Goal: Find specific page/section: Find specific page/section

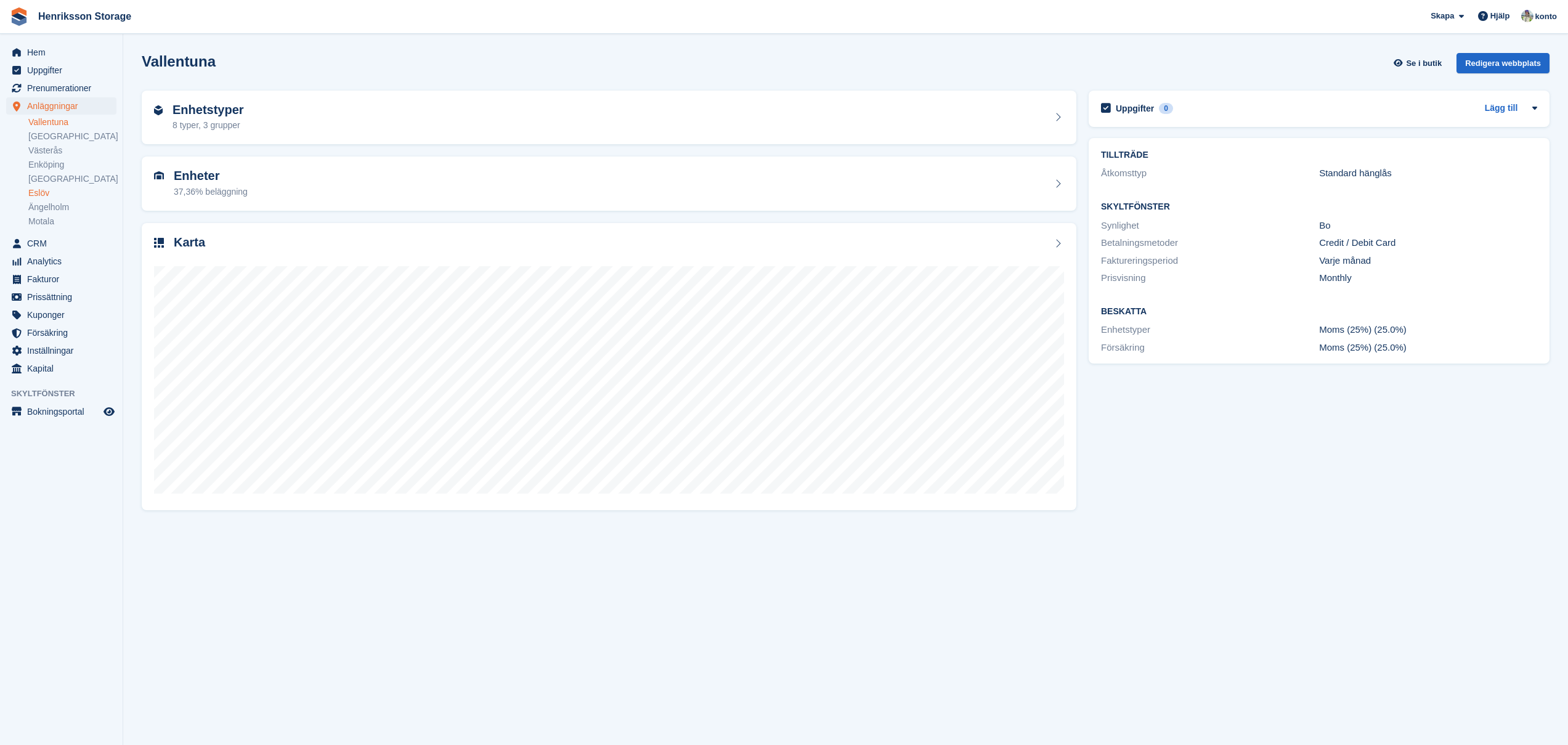
click at [43, 190] on link "Eslöv" at bounding box center [72, 193] width 88 height 12
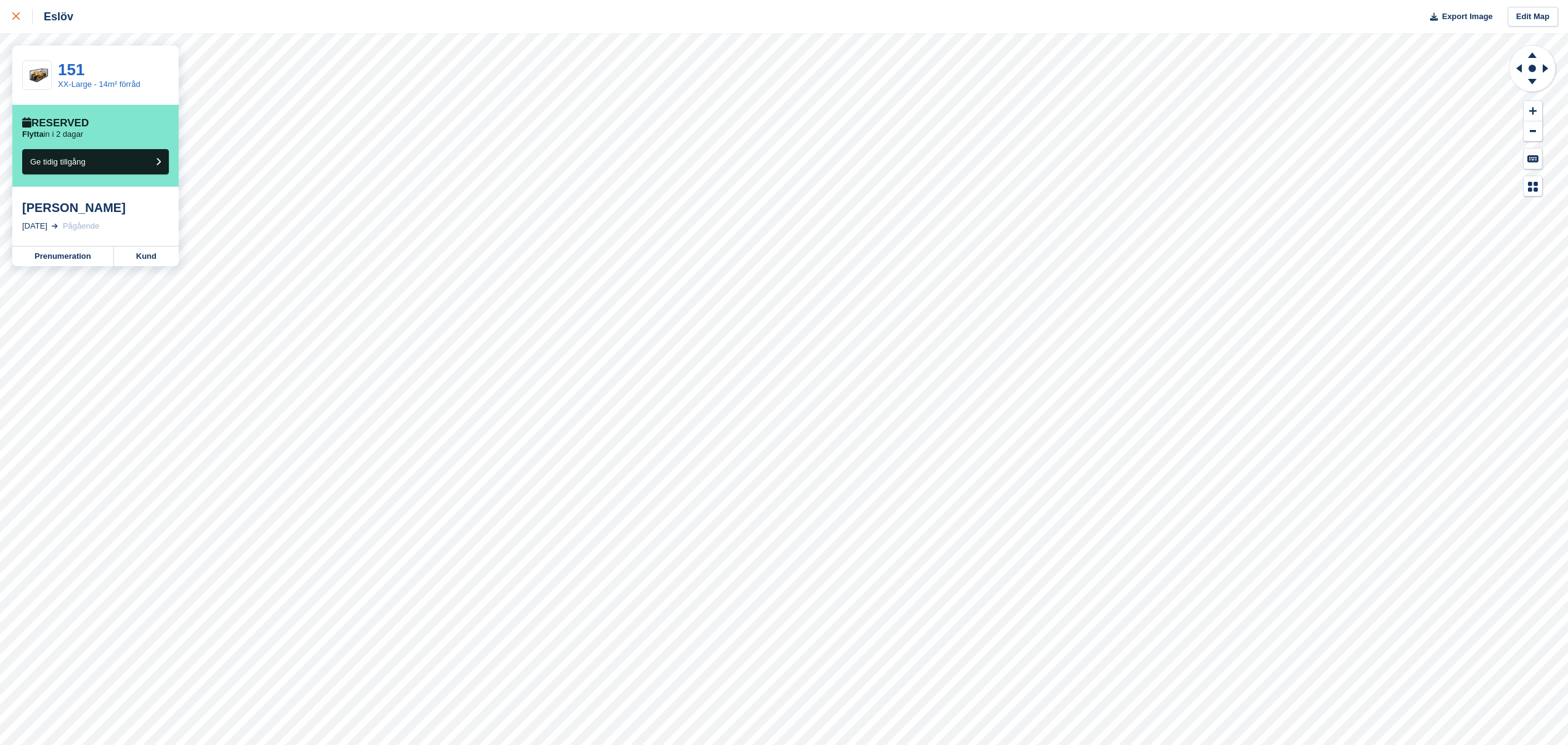
click at [16, 13] on icon at bounding box center [16, 16] width 8 height 8
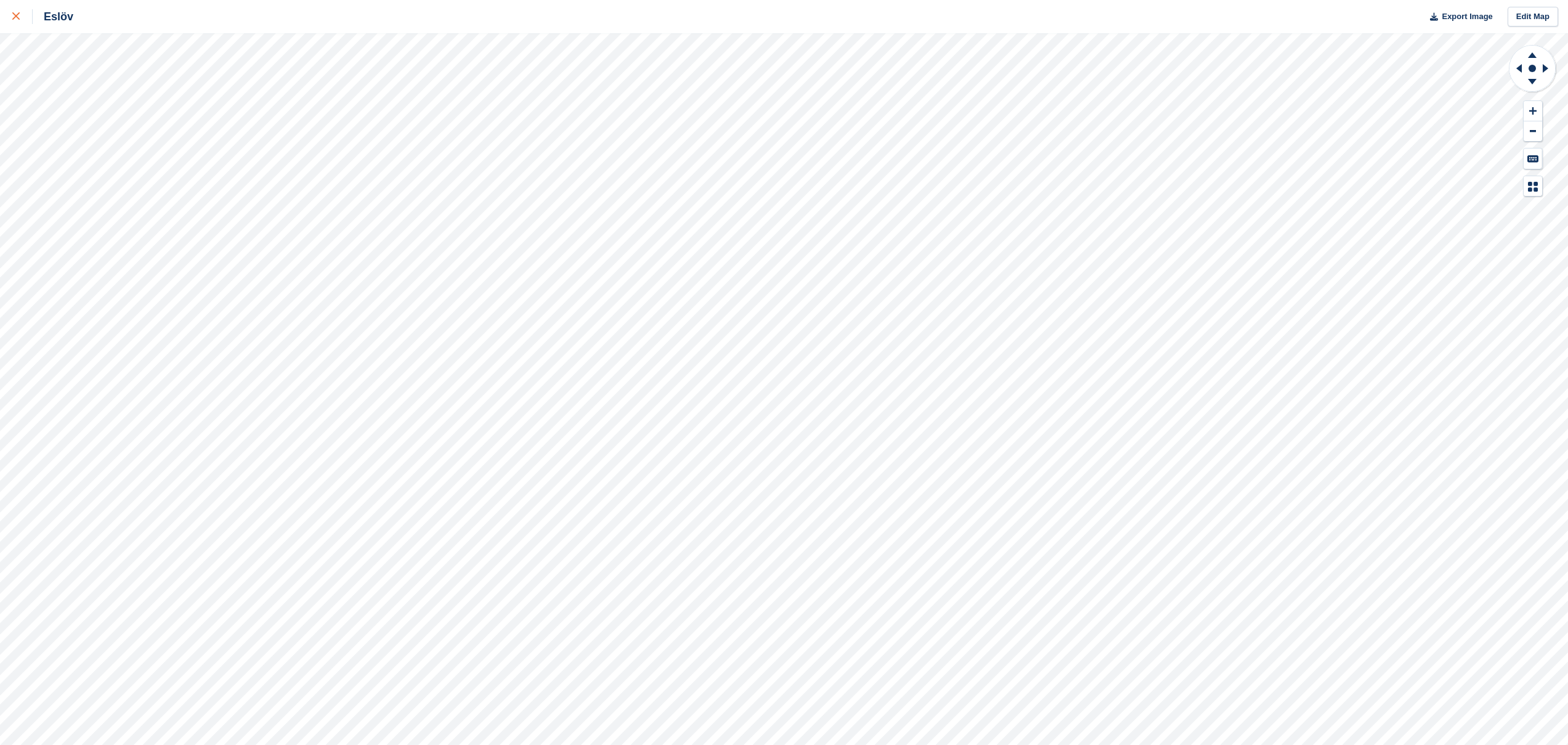
click at [7, 18] on link at bounding box center [16, 16] width 33 height 33
